Goal: Task Accomplishment & Management: Manage account settings

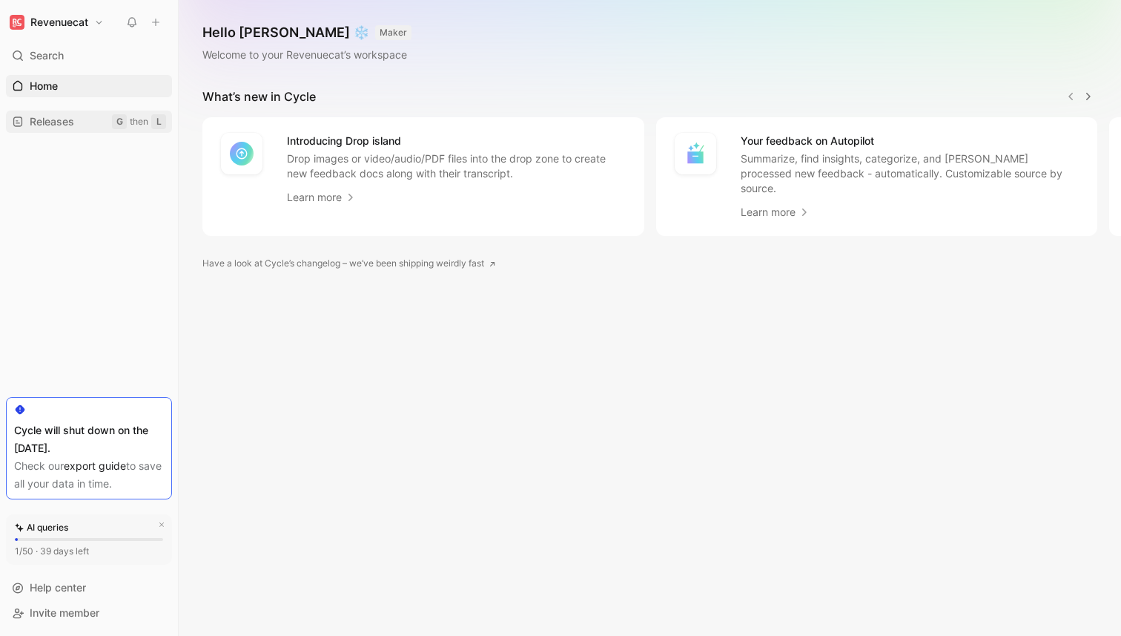
click at [69, 116] on span "Releases" at bounding box center [52, 121] width 45 height 15
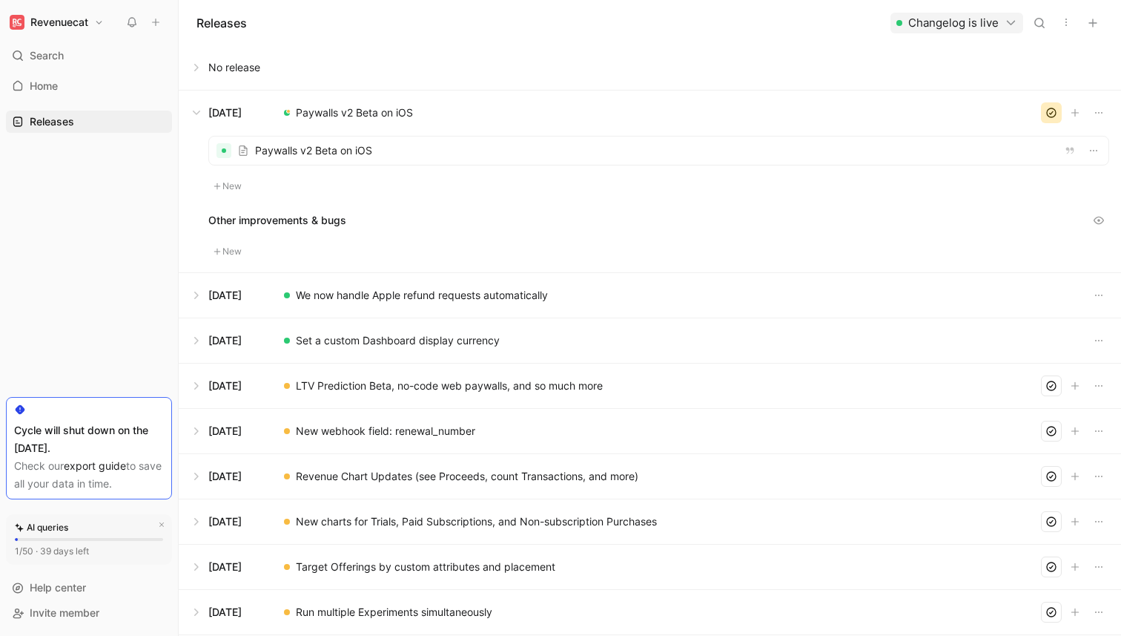
click at [436, 151] on div at bounding box center [659, 150] width 900 height 28
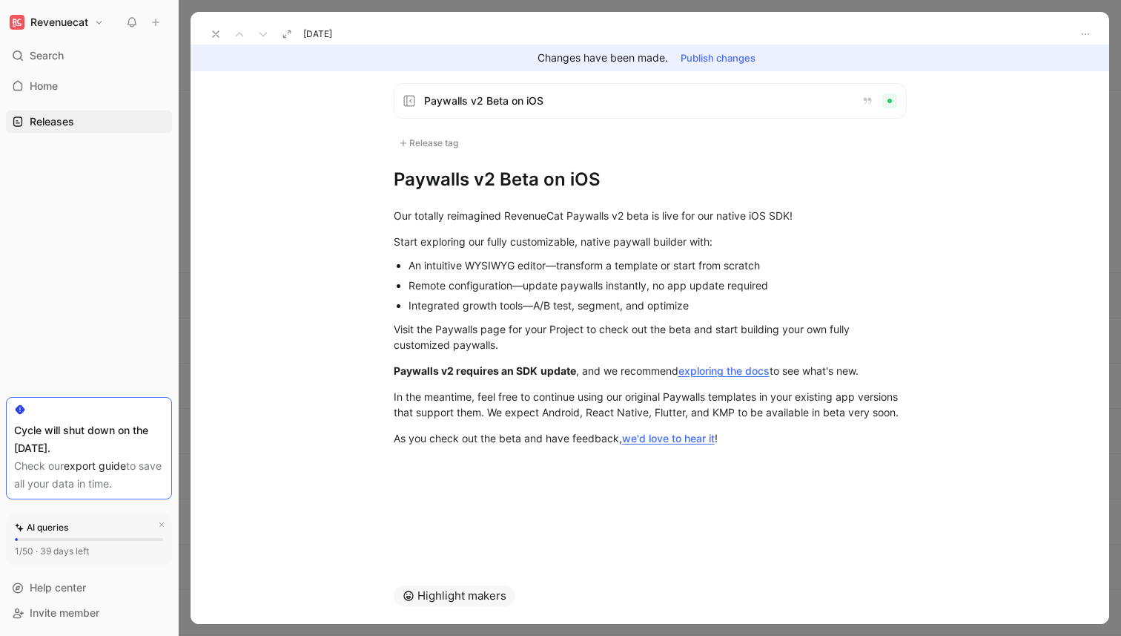
click at [443, 141] on div "Release tag" at bounding box center [429, 143] width 70 height 18
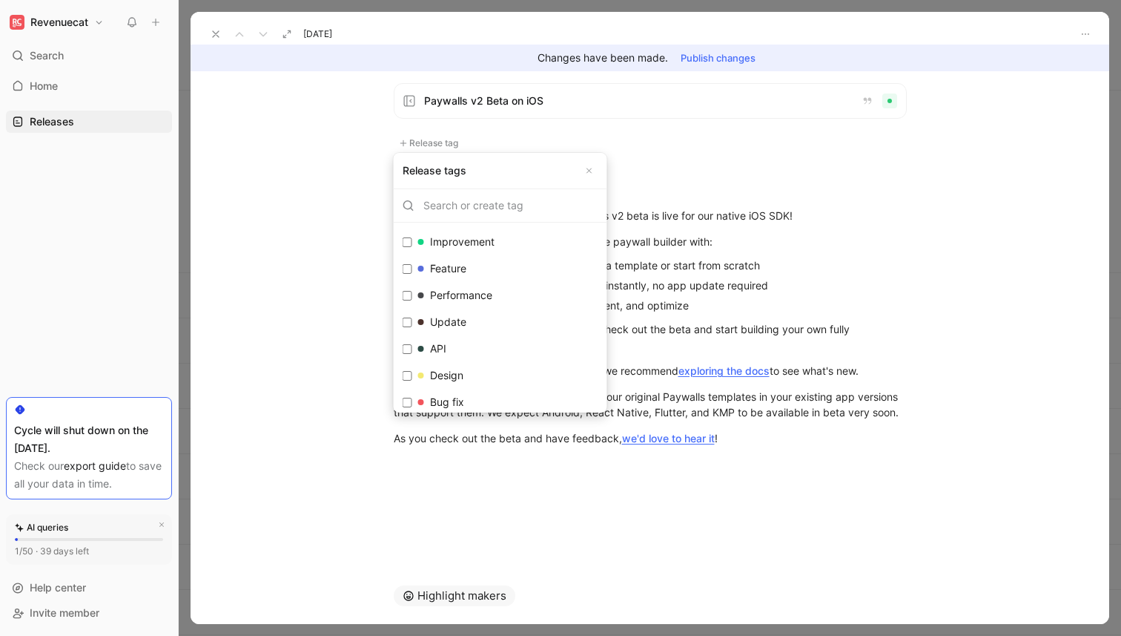
click at [403, 241] on input "Improvement Edit" at bounding box center [408, 242] width 10 height 10
checkbox input "true"
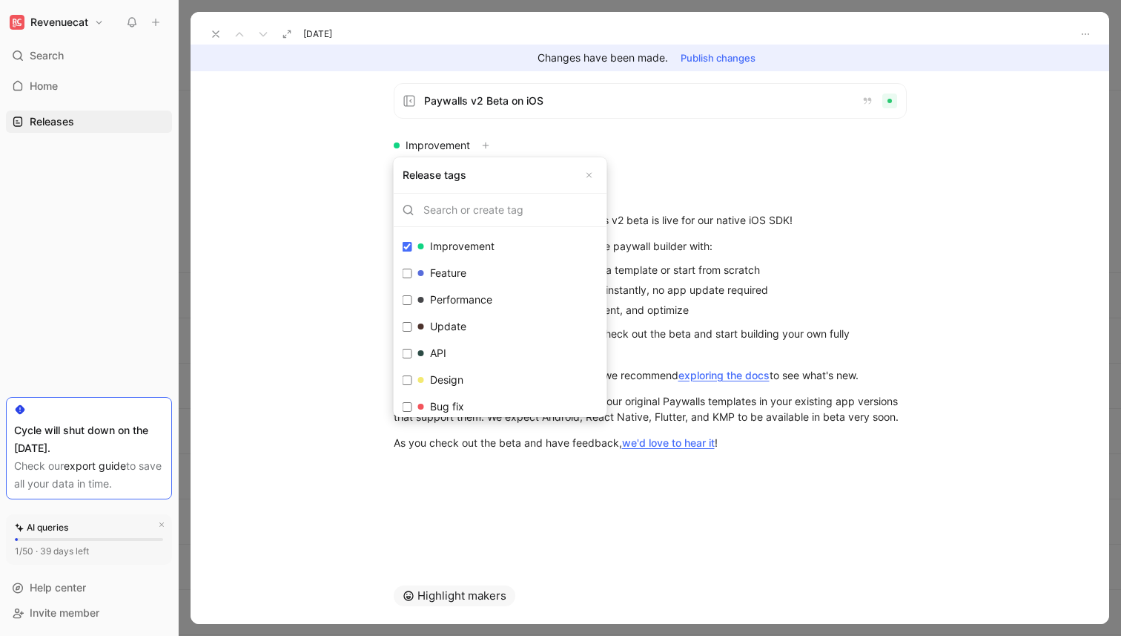
click at [406, 402] on input "Bug fix Edit" at bounding box center [408, 407] width 10 height 10
checkbox input "true"
click at [406, 380] on input "Design Edit" at bounding box center [408, 380] width 10 height 10
checkbox input "false"
click at [406, 362] on label "API Edit" at bounding box center [501, 353] width 208 height 27
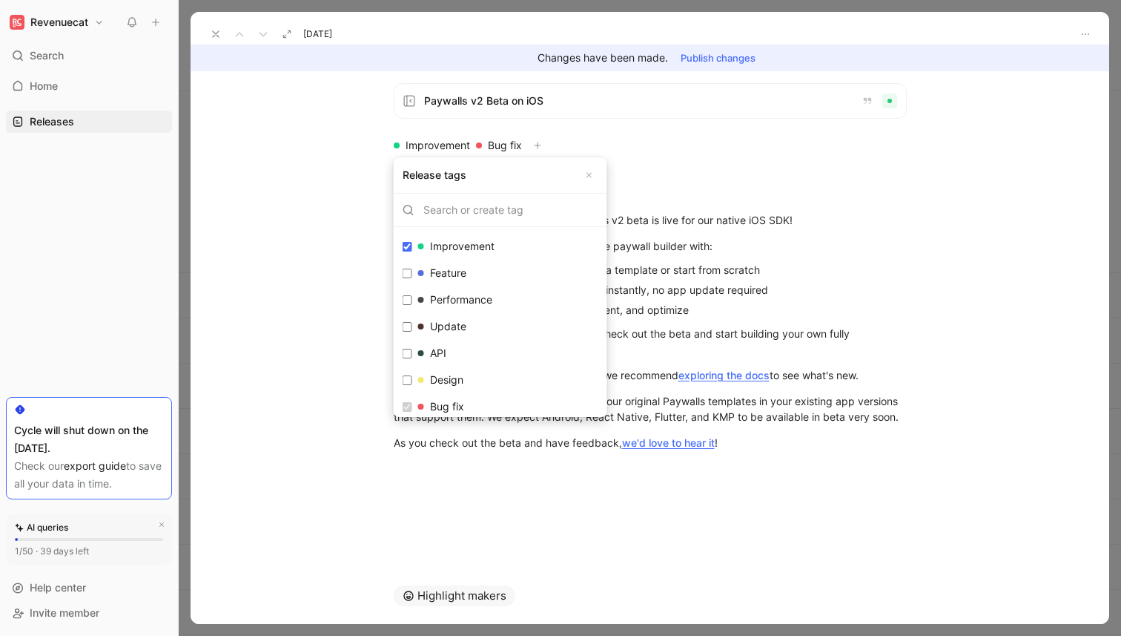
click at [406, 358] on input "API Edit" at bounding box center [408, 354] width 10 height 10
checkbox input "false"
click at [406, 380] on input "Design Edit" at bounding box center [408, 380] width 10 height 10
checkbox input "false"
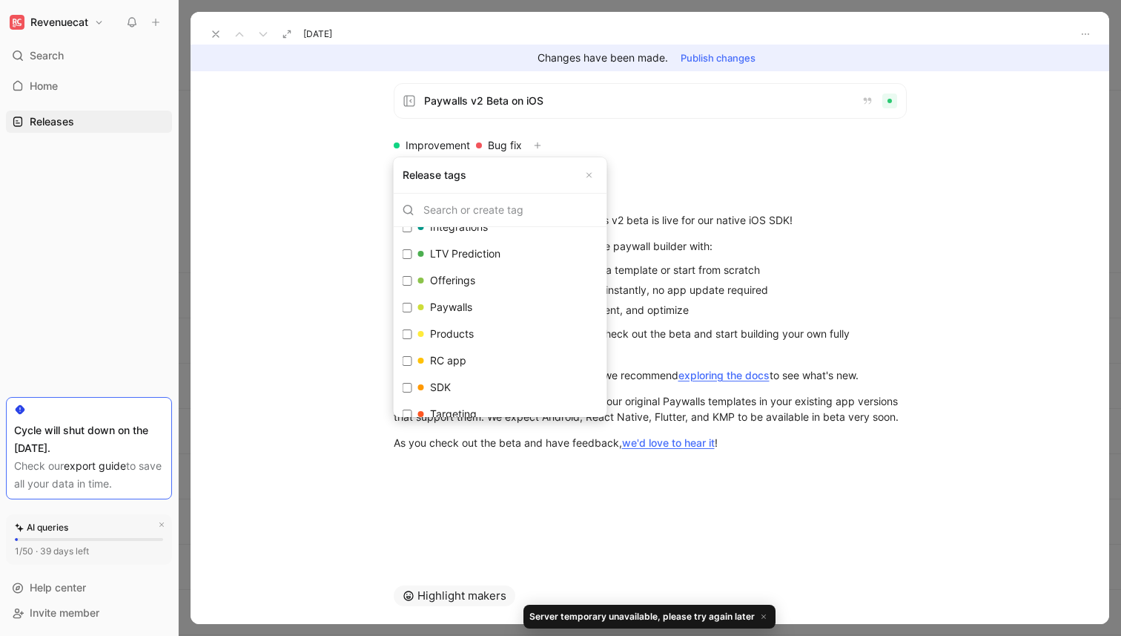
scroll to position [463, 0]
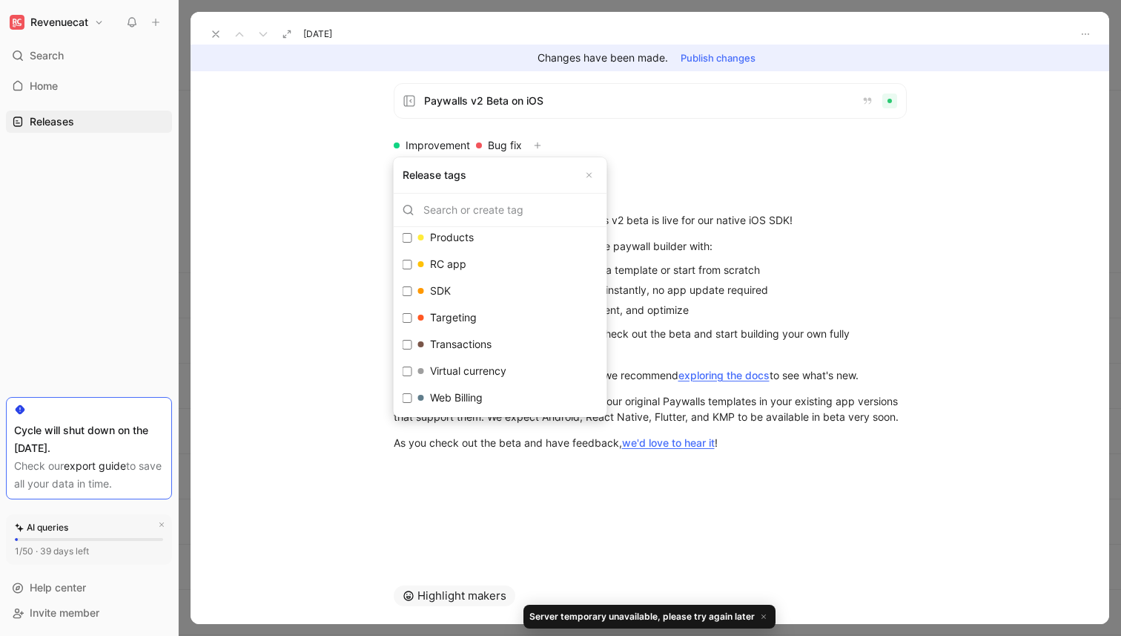
checkbox input "true"
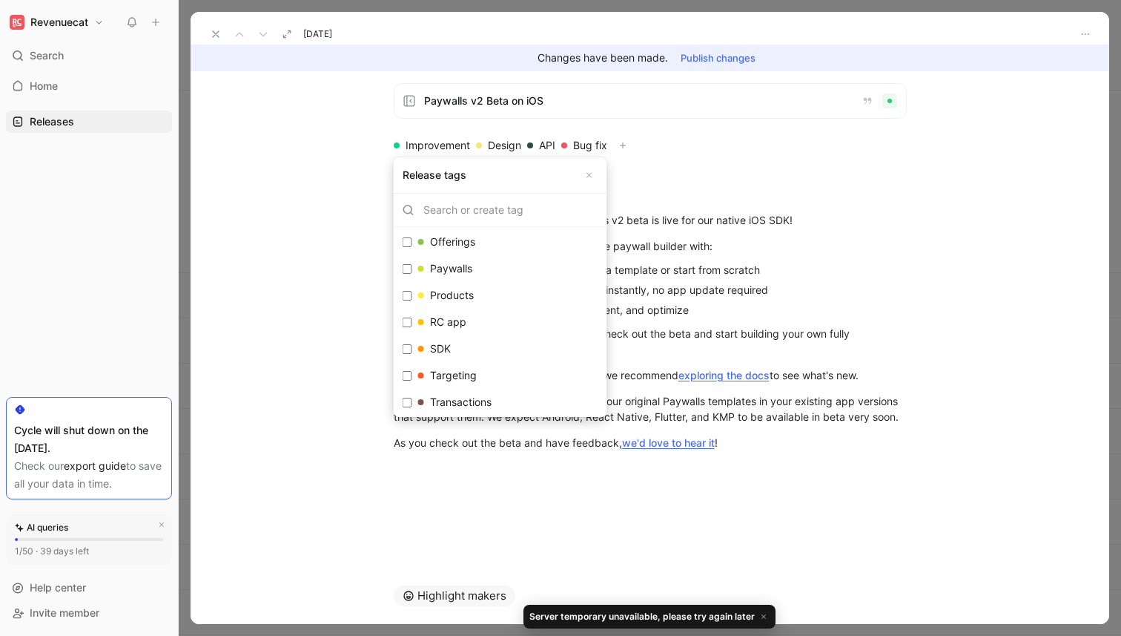
scroll to position [408, 0]
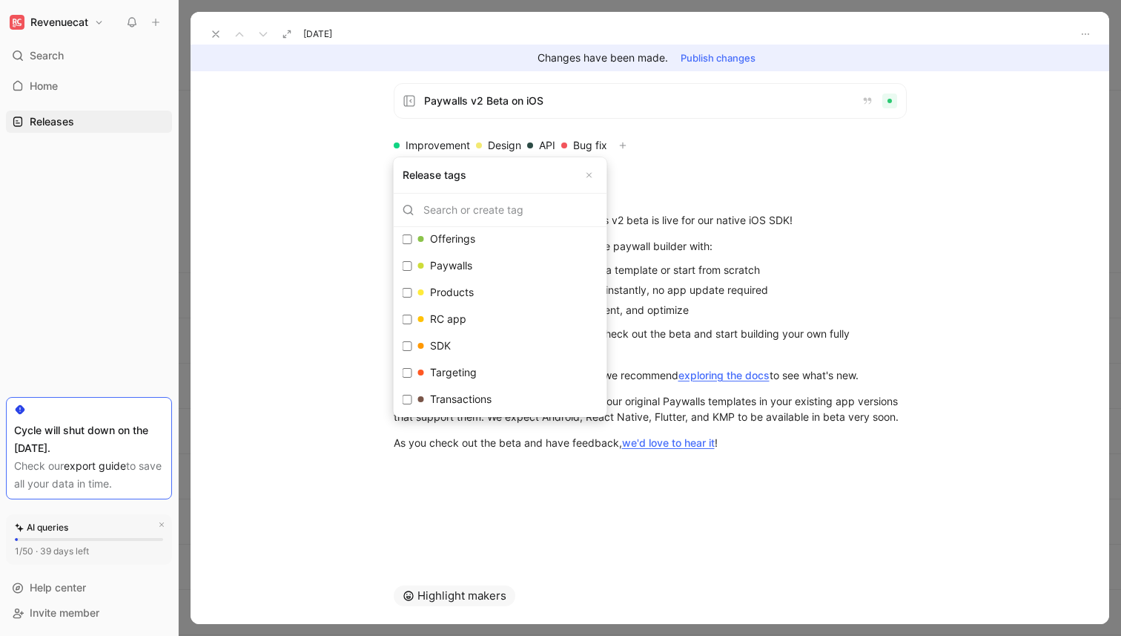
click at [406, 372] on input "Targeting Edit" at bounding box center [408, 373] width 10 height 10
checkbox input "true"
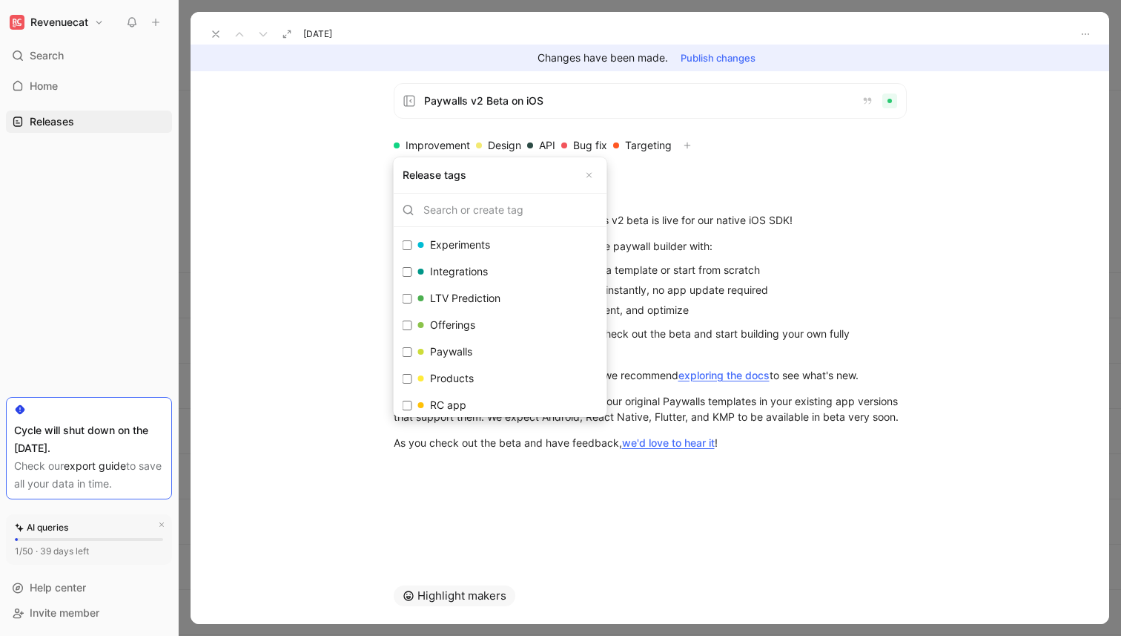
click at [408, 350] on input "Paywalls Edit" at bounding box center [408, 352] width 10 height 10
checkbox input "false"
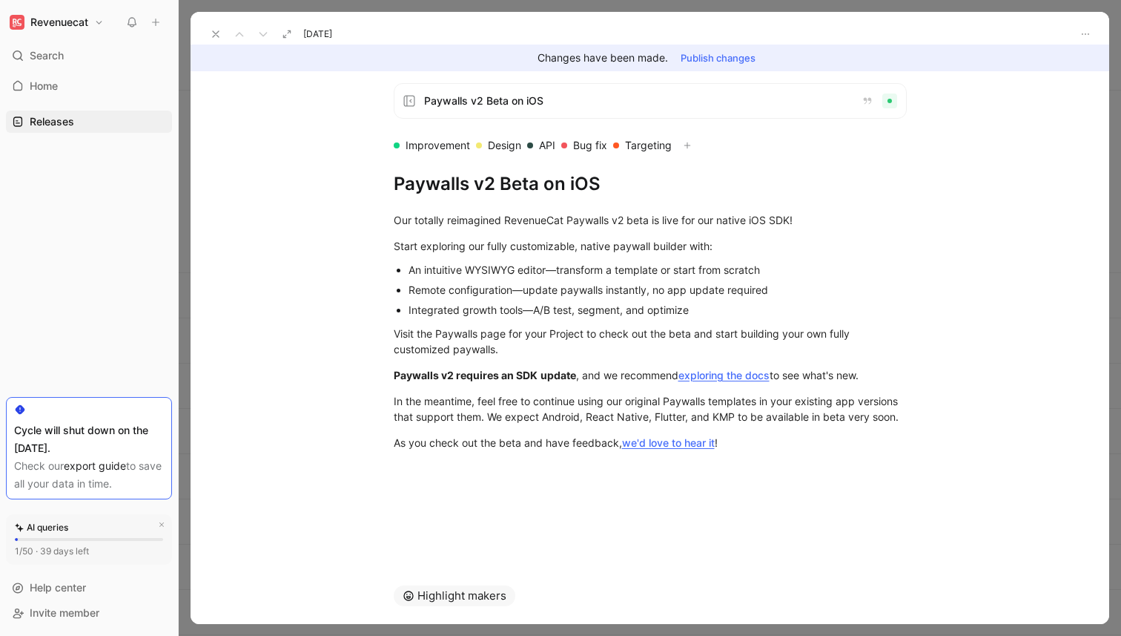
click at [713, 52] on button "Publish changes" at bounding box center [718, 57] width 88 height 21
